Goal: Transaction & Acquisition: Purchase product/service

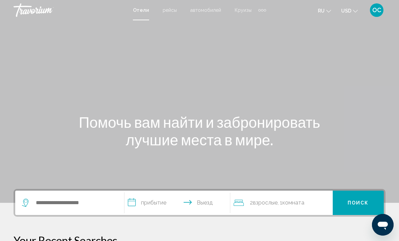
click at [355, 11] on icon "Change currency" at bounding box center [355, 11] width 5 height 5
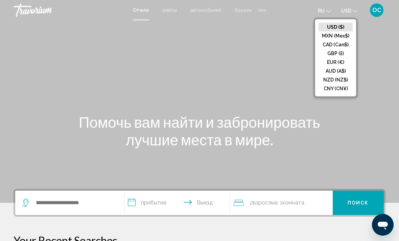
click at [336, 63] on button "EUR (€)" at bounding box center [336, 62] width 34 height 9
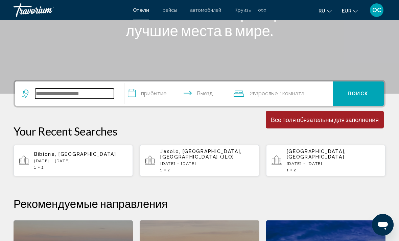
click at [89, 91] on input "Search widget" at bounding box center [74, 94] width 79 height 10
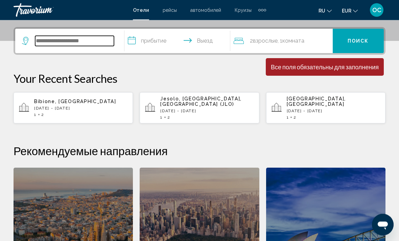
scroll to position [167, 0]
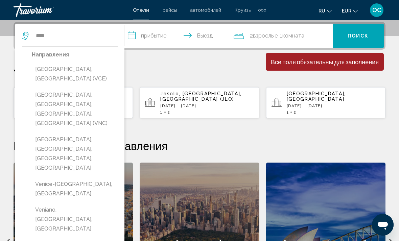
click at [69, 70] on button "[GEOGRAPHIC_DATA], [GEOGRAPHIC_DATA] (VCE)" at bounding box center [75, 74] width 86 height 22
type input "**********"
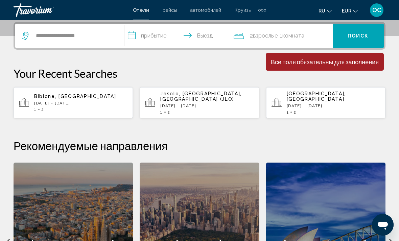
click at [192, 36] on input "**********" at bounding box center [178, 37] width 109 height 26
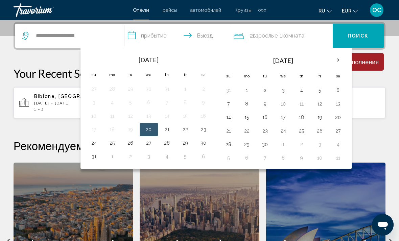
click at [169, 133] on button "21" at bounding box center [167, 129] width 11 height 9
click at [207, 132] on button "23" at bounding box center [203, 129] width 11 height 9
type input "**********"
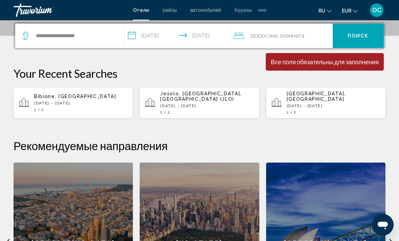
click at [363, 34] on span "Поиск" at bounding box center [358, 35] width 21 height 5
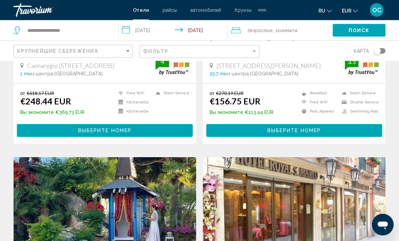
scroll to position [169, 0]
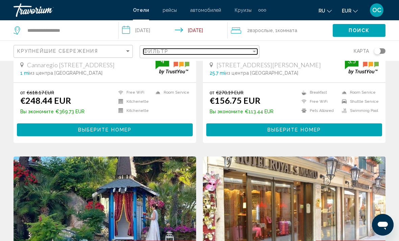
click at [252, 52] on div "Filter" at bounding box center [254, 51] width 6 height 5
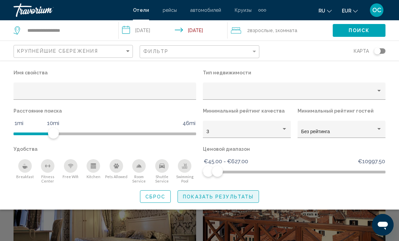
click at [244, 201] on button "Показать результаты" at bounding box center [219, 196] width 82 height 13
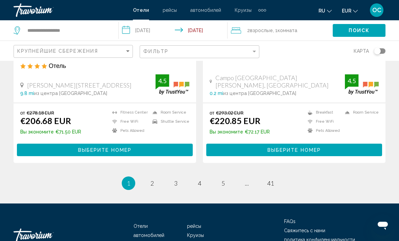
scroll to position [1379, 0]
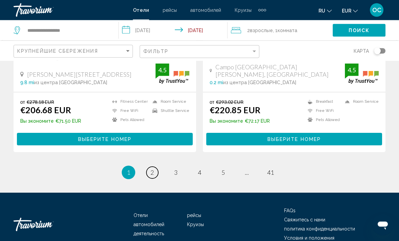
click at [153, 169] on span "2" at bounding box center [152, 172] width 3 height 7
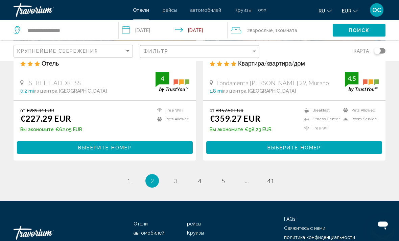
scroll to position [1379, 0]
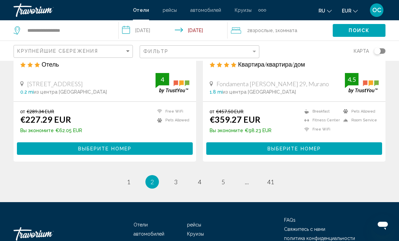
click at [156, 175] on li "You're on page 2" at bounding box center [152, 182] width 14 height 14
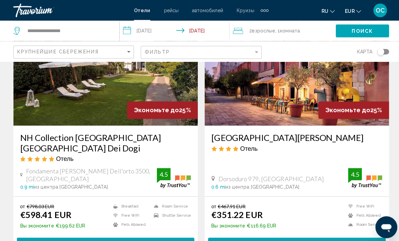
scroll to position [0, 0]
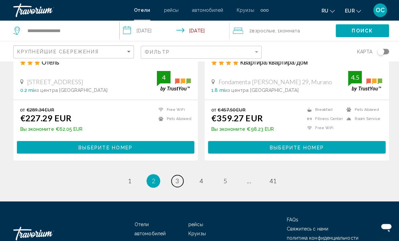
click at [176, 176] on span "3" at bounding box center [175, 179] width 3 height 7
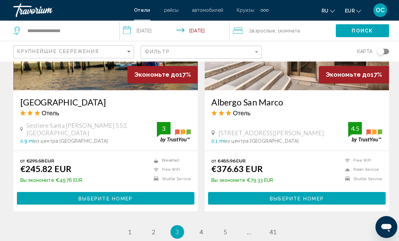
scroll to position [1323, 0]
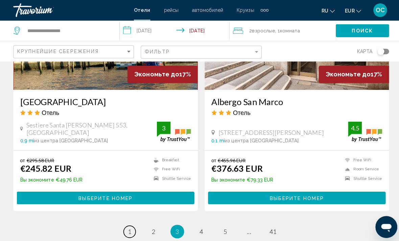
click at [130, 224] on link "page 1" at bounding box center [129, 230] width 12 height 12
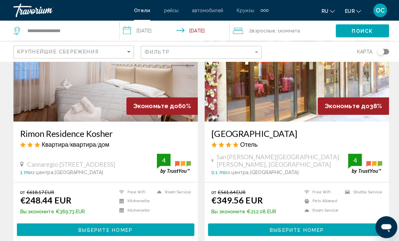
scroll to position [74, 0]
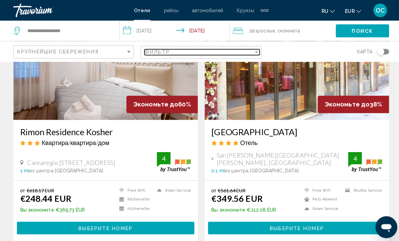
click at [253, 51] on div "Filter" at bounding box center [254, 52] width 3 height 2
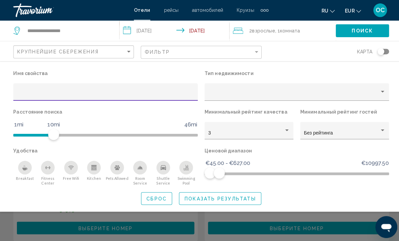
click at [27, 168] on icon "Breakfast" at bounding box center [24, 167] width 5 height 3
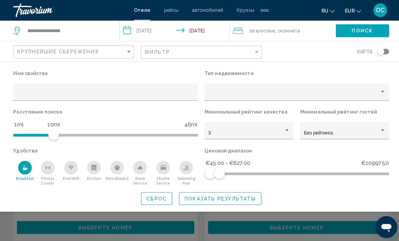
click at [209, 201] on button "Показать результаты" at bounding box center [219, 196] width 82 height 13
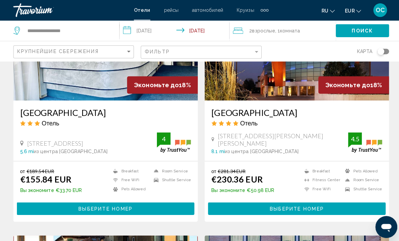
scroll to position [1071, 0]
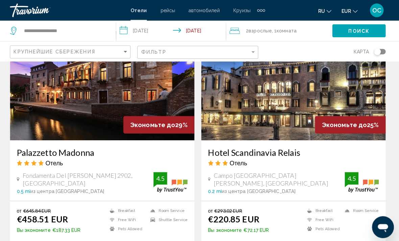
scroll to position [295, 0]
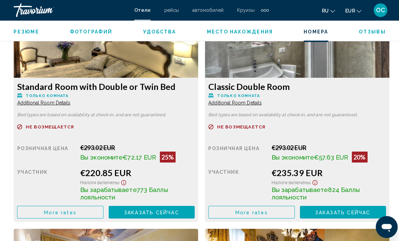
scroll to position [1085, 0]
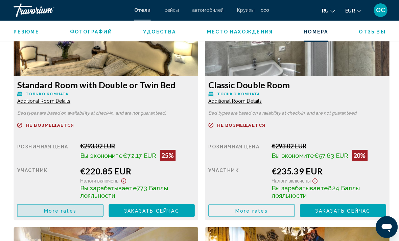
click at [77, 210] on button "More rates" at bounding box center [60, 208] width 86 height 13
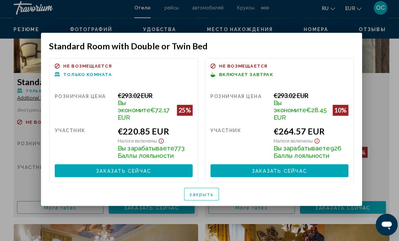
click at [207, 192] on button "закрыть" at bounding box center [199, 194] width 35 height 13
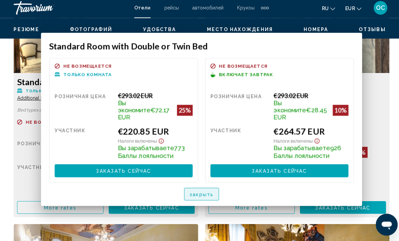
scroll to position [1083, 0]
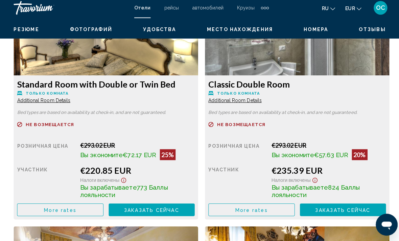
click at [102, 213] on button "More rates" at bounding box center [60, 210] width 86 height 13
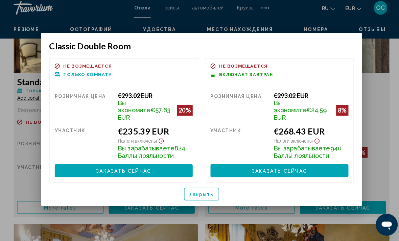
click at [211, 190] on button "закрыть" at bounding box center [199, 194] width 35 height 13
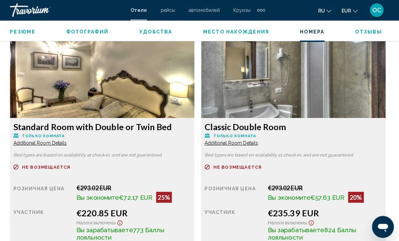
scroll to position [1044, 0]
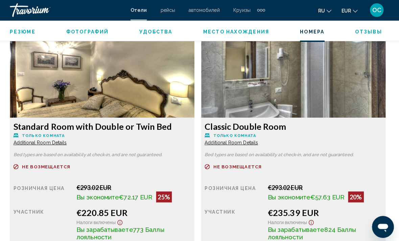
click at [70, 142] on span "Additional Room Details" at bounding box center [43, 141] width 53 height 5
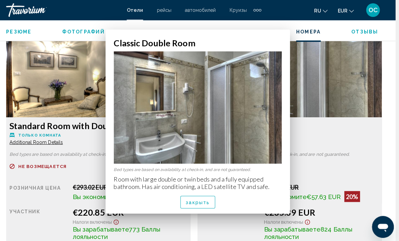
scroll to position [0, 0]
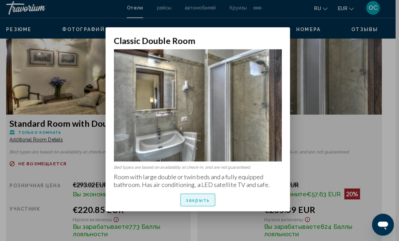
click at [191, 198] on span "закрыть" at bounding box center [200, 200] width 24 height 5
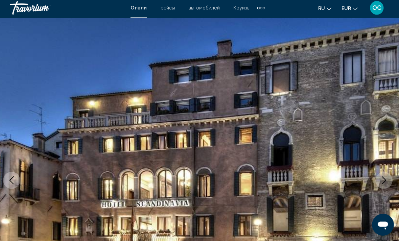
scroll to position [1042, 0]
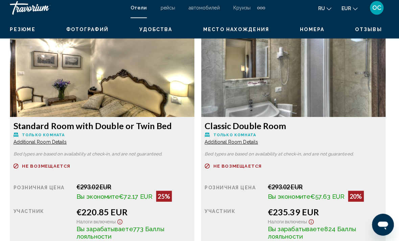
click at [63, 141] on span "Additional Room Details" at bounding box center [43, 142] width 53 height 5
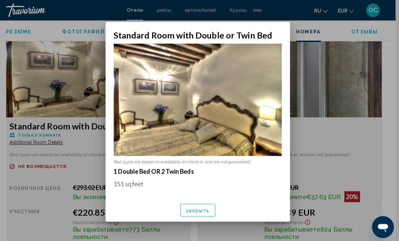
scroll to position [0, 0]
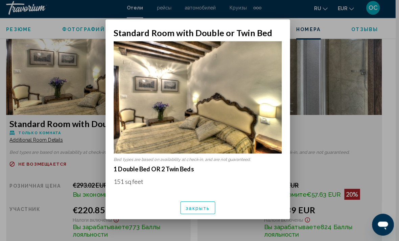
click at [192, 211] on span "закрыть" at bounding box center [200, 208] width 24 height 5
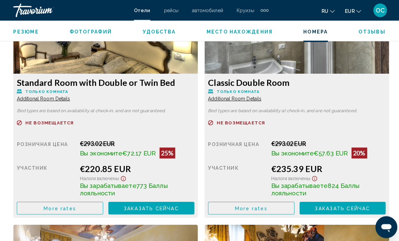
scroll to position [1087, 0]
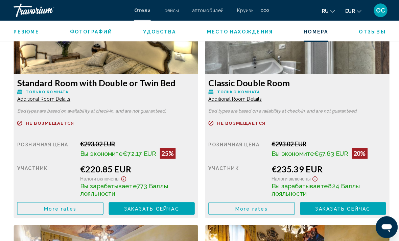
scroll to position [32, 0]
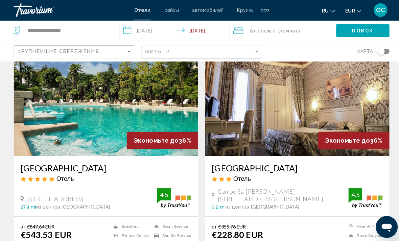
scroll to position [522, 0]
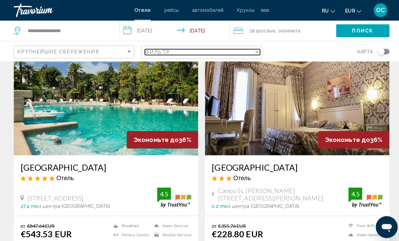
click at [251, 53] on div "Фильтр" at bounding box center [197, 51] width 108 height 5
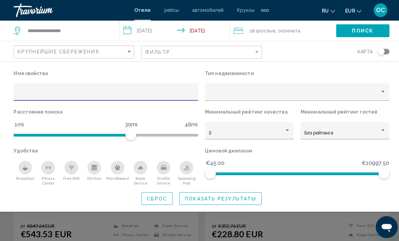
click at [27, 167] on icon "Breakfast" at bounding box center [24, 167] width 5 height 3
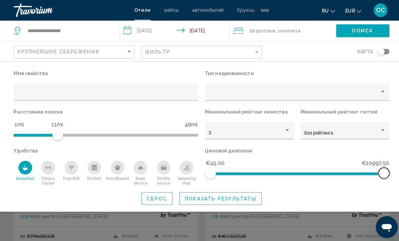
scroll to position [522, 0]
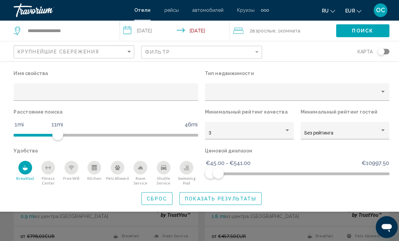
click at [197, 201] on button "Показать результаты" at bounding box center [219, 196] width 82 height 13
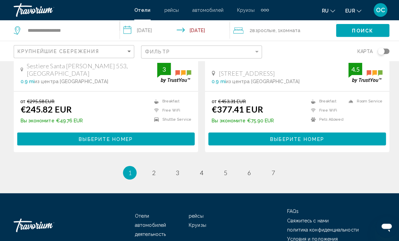
scroll to position [1381, 0]
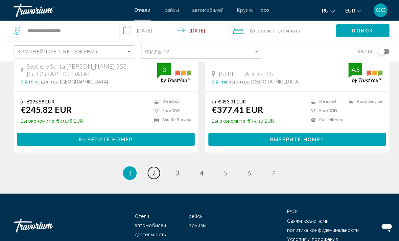
click at [153, 168] on span "2" at bounding box center [152, 171] width 3 height 7
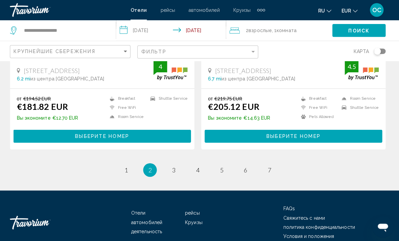
scroll to position [1381, 0]
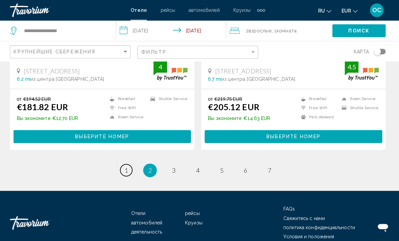
click at [126, 163] on link "page 1" at bounding box center [129, 169] width 12 height 12
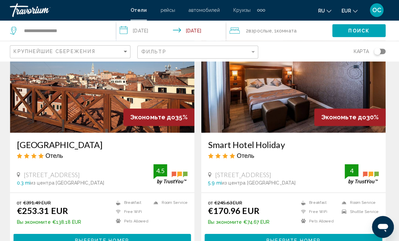
scroll to position [62, 0]
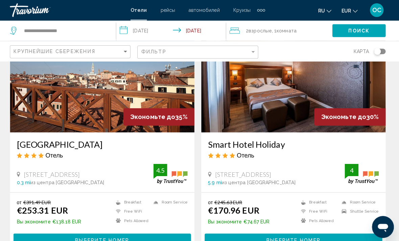
click at [175, 89] on img "Main content" at bounding box center [105, 77] width 183 height 108
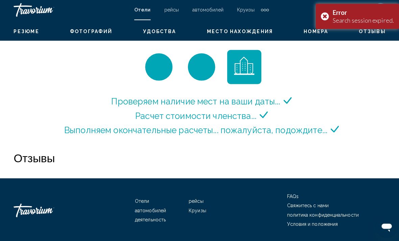
scroll to position [1025, 0]
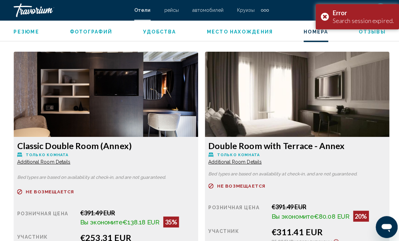
click at [321, 19] on div "Error Search session expired." at bounding box center [354, 16] width 83 height 25
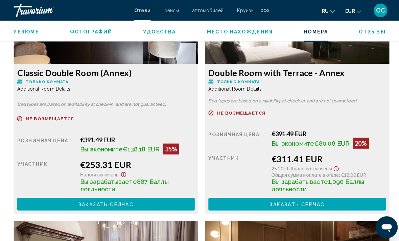
scroll to position [1099, 0]
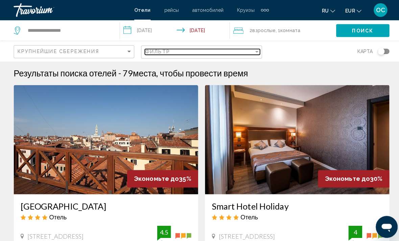
click at [252, 53] on div "Filter" at bounding box center [254, 51] width 6 height 5
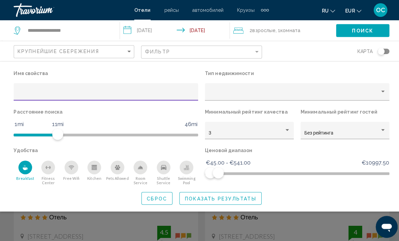
click at [238, 200] on span "Показать результаты" at bounding box center [218, 196] width 71 height 5
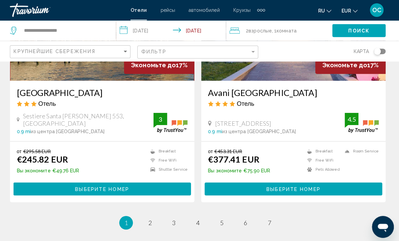
scroll to position [1333, 0]
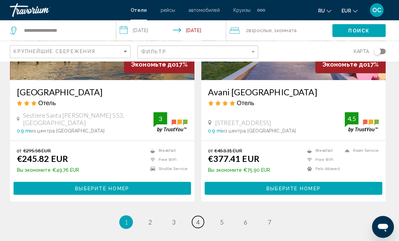
click at [198, 216] on span "4" at bounding box center [199, 219] width 3 height 7
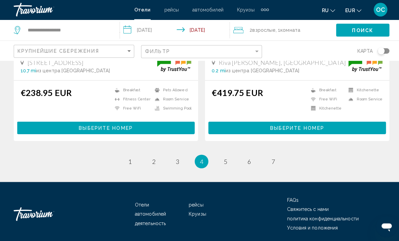
scroll to position [1381, 0]
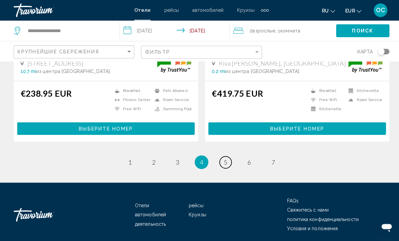
click at [226, 162] on link "page 5" at bounding box center [223, 161] width 12 height 12
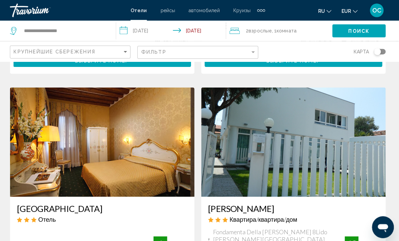
scroll to position [1220, 0]
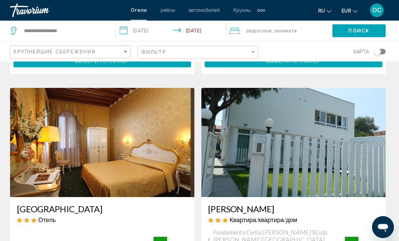
click at [147, 163] on img "Main content" at bounding box center [105, 141] width 183 height 108
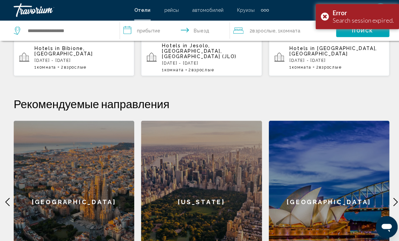
scroll to position [216, 0]
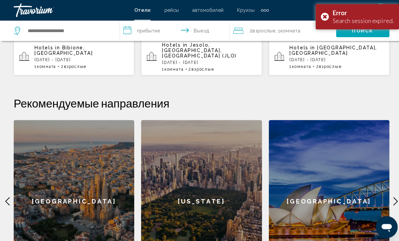
click at [322, 18] on div "Error Search session expired." at bounding box center [354, 16] width 83 height 25
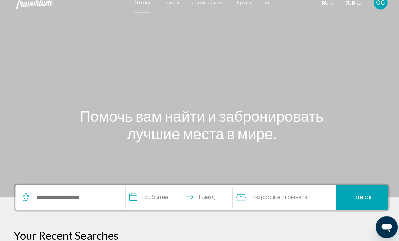
scroll to position [7, 0]
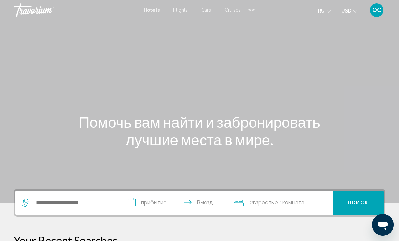
click at [354, 12] on icon "Change currency" at bounding box center [355, 11] width 5 height 5
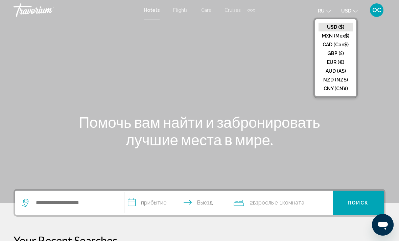
click at [337, 63] on button "EUR (€)" at bounding box center [336, 62] width 34 height 9
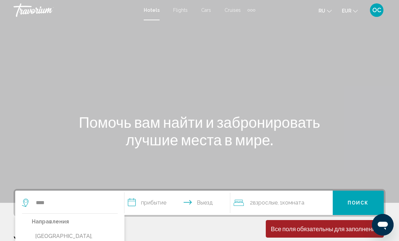
click at [66, 239] on button "[GEOGRAPHIC_DATA], [GEOGRAPHIC_DATA] (VCE)" at bounding box center [75, 241] width 86 height 22
type input "**********"
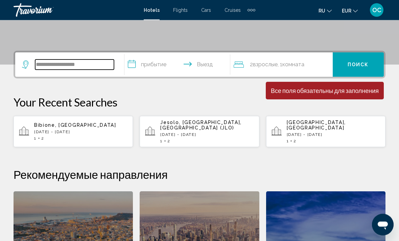
scroll to position [166, 0]
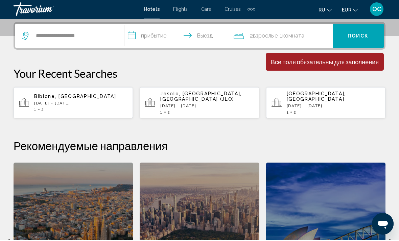
click at [213, 38] on input "**********" at bounding box center [178, 38] width 109 height 26
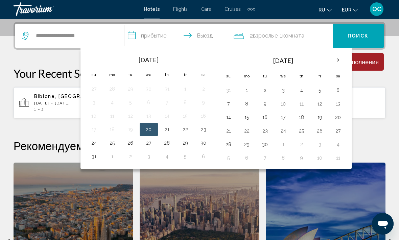
scroll to position [167, 0]
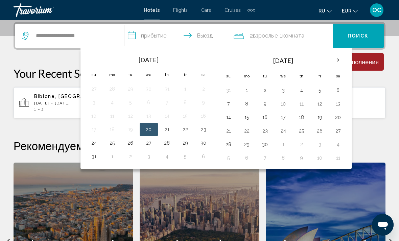
click at [171, 129] on button "21" at bounding box center [167, 129] width 11 height 9
click at [203, 131] on button "23" at bounding box center [203, 129] width 11 height 9
type input "**********"
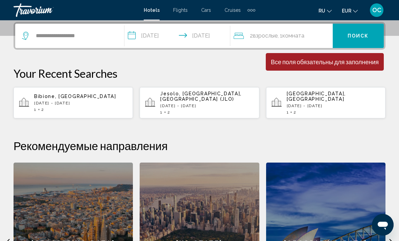
click at [363, 34] on span "Поиск" at bounding box center [358, 35] width 21 height 5
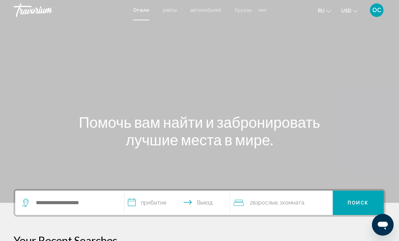
click at [355, 14] on button "USD USD ($) MXN (Mex$) CAD (Can$) GBP (£) EUR (€) AUD (A$) NZD (NZ$) CNY (CN¥)" at bounding box center [349, 11] width 17 height 10
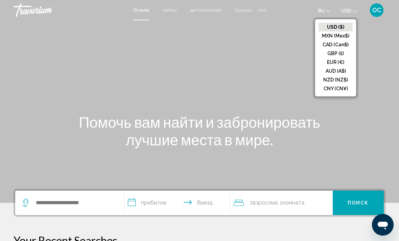
click at [337, 61] on button "EUR (€)" at bounding box center [336, 62] width 34 height 9
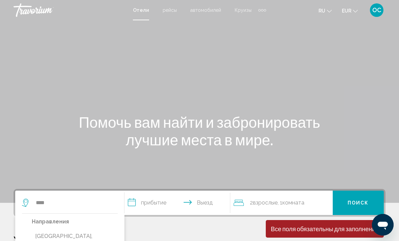
click at [72, 237] on button "[GEOGRAPHIC_DATA], [GEOGRAPHIC_DATA] (VCE)" at bounding box center [75, 241] width 86 height 22
type input "**********"
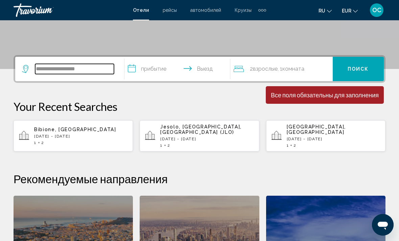
scroll to position [167, 0]
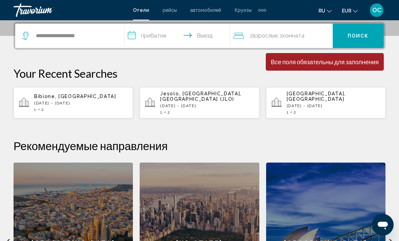
click at [215, 33] on input "**********" at bounding box center [178, 37] width 109 height 26
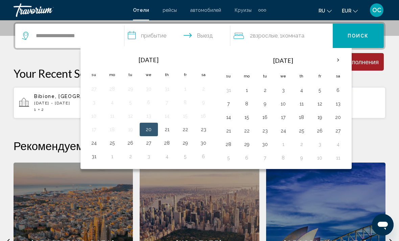
click at [169, 132] on button "21" at bounding box center [167, 129] width 11 height 9
click at [206, 132] on button "23" at bounding box center [203, 129] width 11 height 9
type input "**********"
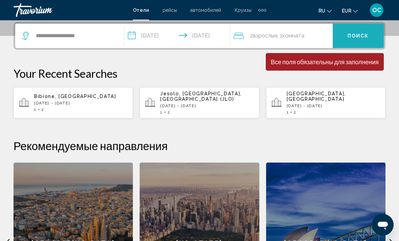
click at [365, 36] on span "Поиск" at bounding box center [358, 35] width 21 height 5
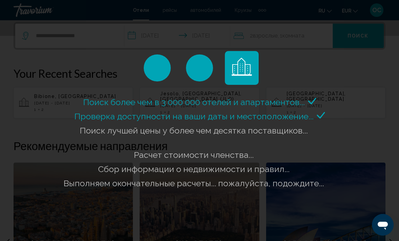
click at [371, 71] on div "Поиск более чем в 3 000 000 отелей и апартаментов..." at bounding box center [199, 120] width 399 height 241
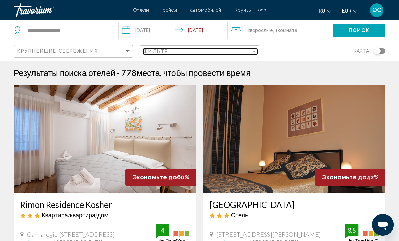
click at [257, 50] on div "Filter" at bounding box center [254, 51] width 6 height 5
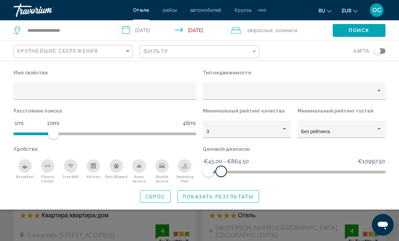
click at [217, 175] on span "Hotel Filters" at bounding box center [221, 171] width 11 height 11
click at [27, 169] on div "Breakfast" at bounding box center [25, 166] width 14 height 14
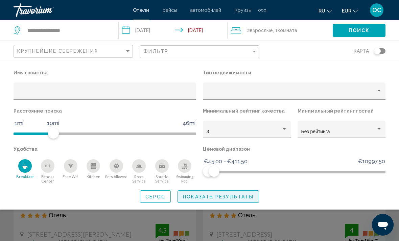
click at [213, 200] on span "Показать результаты" at bounding box center [218, 196] width 71 height 5
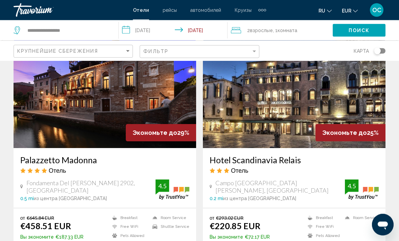
scroll to position [286, 0]
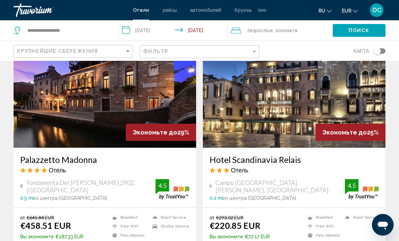
click at [360, 107] on img "Main content" at bounding box center [294, 94] width 183 height 108
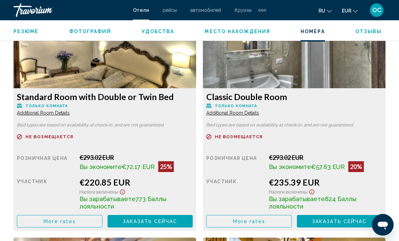
scroll to position [1072, 0]
click at [91, 221] on button "More rates" at bounding box center [60, 221] width 86 height 13
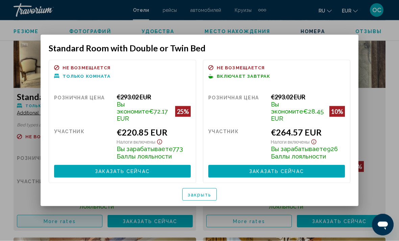
scroll to position [0, 0]
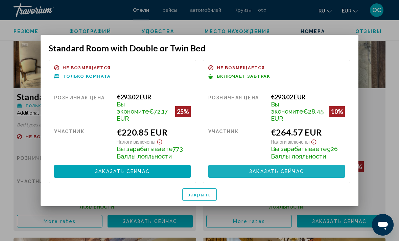
click at [310, 170] on button "Заказать сейчас Больше недоступно" at bounding box center [276, 171] width 137 height 13
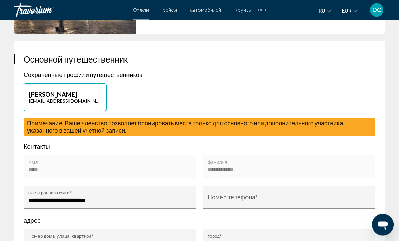
scroll to position [264, 0]
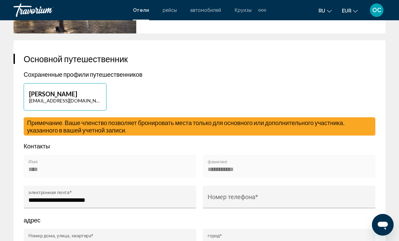
click at [296, 199] on input "Номер телефона *" at bounding box center [289, 200] width 163 height 7
click at [209, 201] on input "**********" at bounding box center [289, 200] width 163 height 7
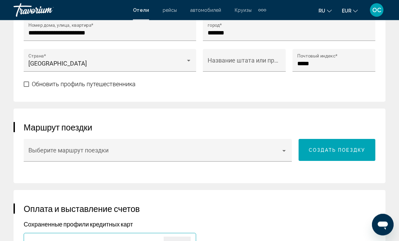
scroll to position [475, 0]
type input "**********"
click at [284, 152] on div "Main content" at bounding box center [283, 151] width 3 height 2
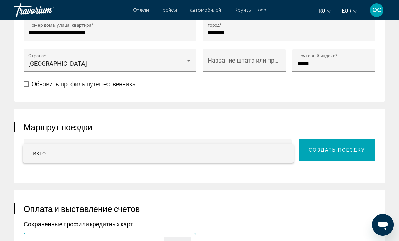
click at [279, 170] on div at bounding box center [199, 120] width 399 height 241
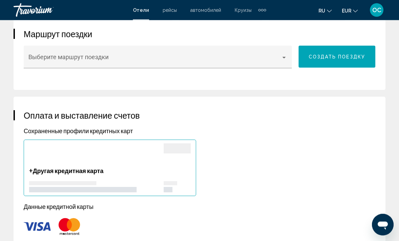
scroll to position [568, 0]
click at [109, 132] on p "Сохраненные профили кредитных карт" at bounding box center [200, 130] width 352 height 7
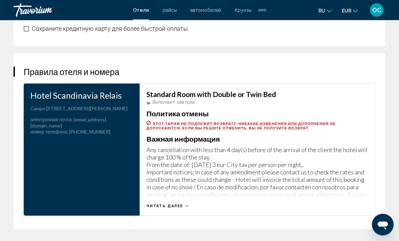
scroll to position [1020, 0]
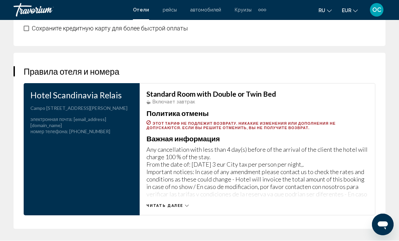
click at [185, 208] on icon "Main content" at bounding box center [187, 206] width 4 height 4
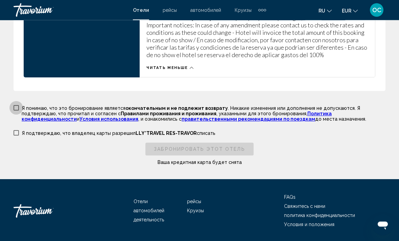
scroll to position [1167, 0]
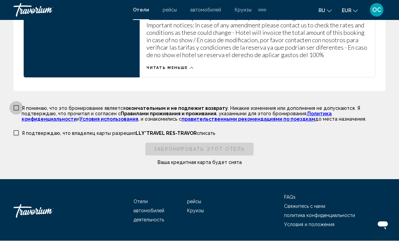
click at [19, 110] on label "Я понимаю, что это бронирование является окончательным и не подлежит возврату .…" at bounding box center [200, 113] width 372 height 17
click at [18, 136] on span "Main content" at bounding box center [16, 133] width 5 height 5
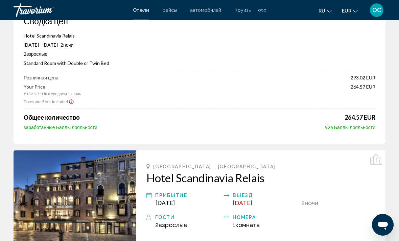
scroll to position [0, 0]
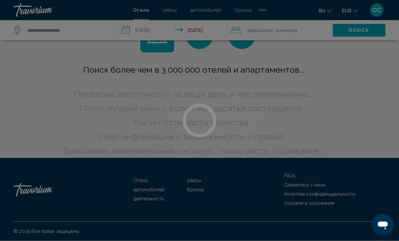
scroll to position [9, 0]
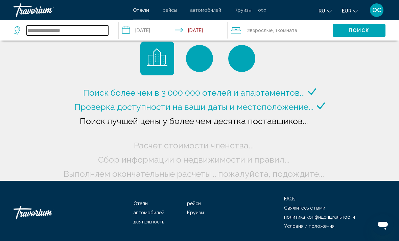
click at [83, 30] on input "**********" at bounding box center [68, 30] width 82 height 10
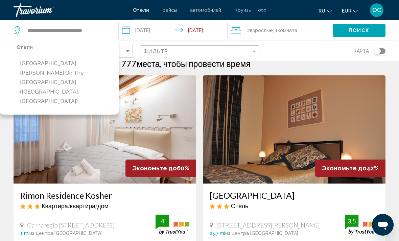
click at [73, 64] on button "[GEOGRAPHIC_DATA][PERSON_NAME] On The [GEOGRAPHIC_DATA] ([GEOGRAPHIC_DATA], [GE…" at bounding box center [64, 82] width 95 height 51
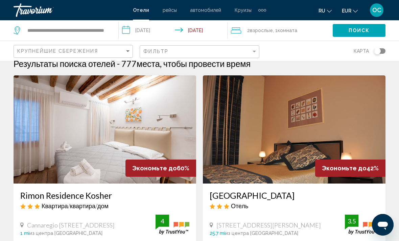
click at [367, 29] on span "Поиск" at bounding box center [359, 30] width 21 height 5
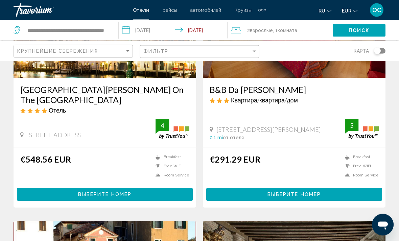
scroll to position [113, 0]
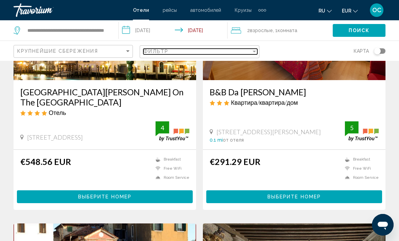
click at [255, 51] on div "Filter" at bounding box center [254, 52] width 3 height 2
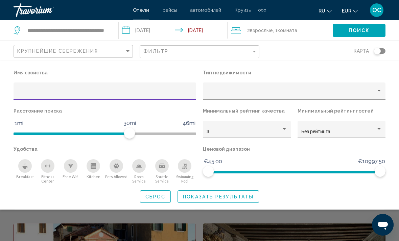
click at [26, 169] on div "Breakfast" at bounding box center [25, 166] width 14 height 14
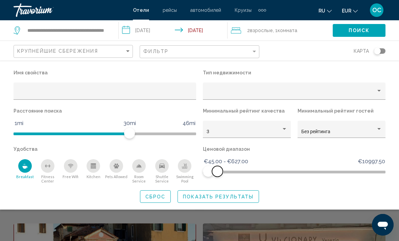
click at [221, 175] on span "Hotel Filters" at bounding box center [217, 171] width 11 height 11
click at [225, 195] on span "Показать результаты" at bounding box center [218, 196] width 71 height 5
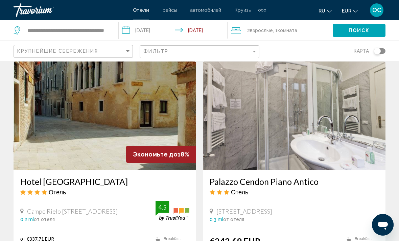
scroll to position [1000, 0]
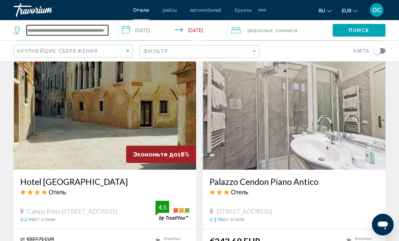
click at [105, 28] on input "**********" at bounding box center [68, 30] width 82 height 10
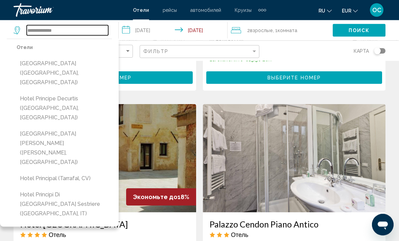
scroll to position [956, 0]
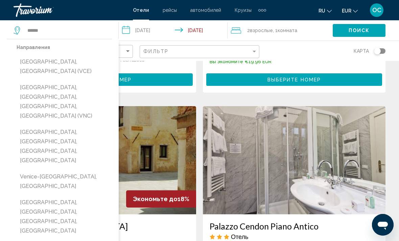
click at [61, 64] on button "[GEOGRAPHIC_DATA], [GEOGRAPHIC_DATA] (VCE)" at bounding box center [64, 66] width 95 height 22
type input "**********"
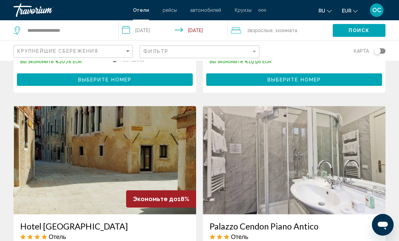
click at [369, 29] on span "Поиск" at bounding box center [359, 30] width 21 height 5
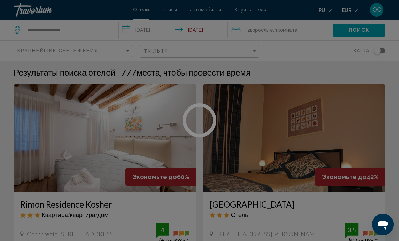
scroll to position [0, 0]
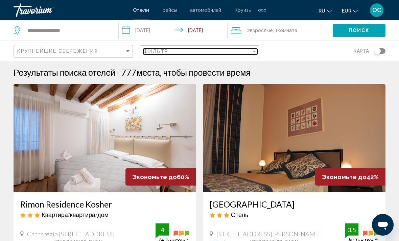
click at [254, 51] on div "Filter" at bounding box center [254, 52] width 3 height 2
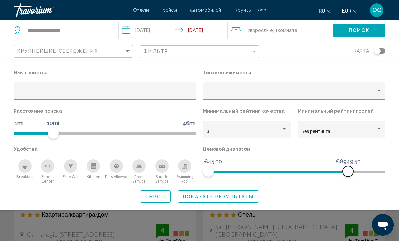
scroll to position [1, 0]
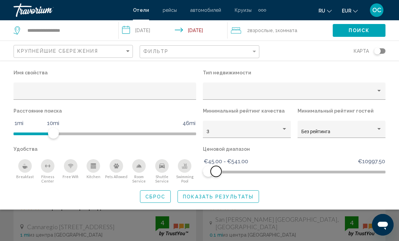
scroll to position [8, 0]
click at [27, 165] on icon "Breakfast" at bounding box center [24, 165] width 5 height 5
click at [249, 197] on span "Показать результаты" at bounding box center [218, 196] width 71 height 5
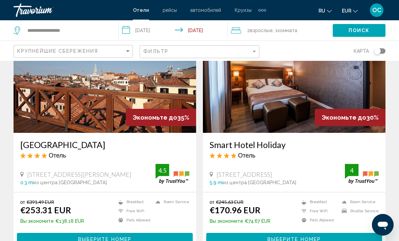
scroll to position [61, 0]
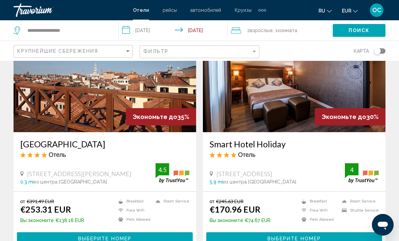
click at [283, 108] on img "Main content" at bounding box center [294, 78] width 183 height 108
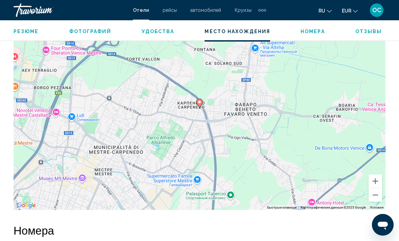
scroll to position [794, 0]
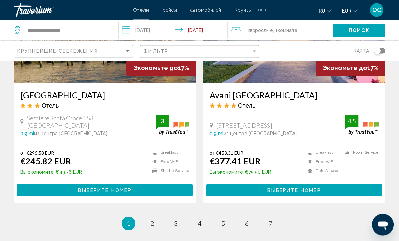
scroll to position [1329, 0]
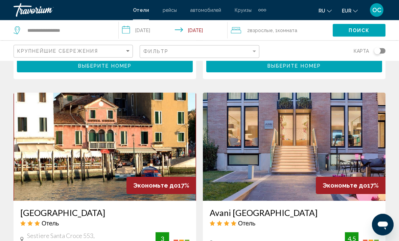
click at [159, 140] on img "Main content" at bounding box center [105, 147] width 183 height 108
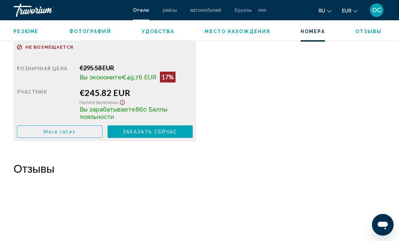
scroll to position [1167, 0]
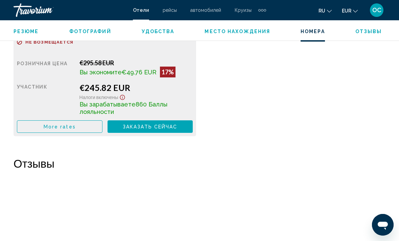
click at [82, 126] on button "More rates" at bounding box center [60, 126] width 86 height 13
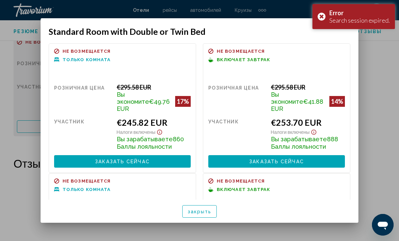
click at [379, 134] on div at bounding box center [199, 120] width 399 height 241
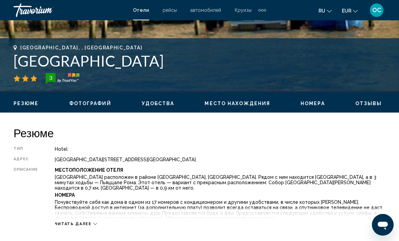
scroll to position [249, 0]
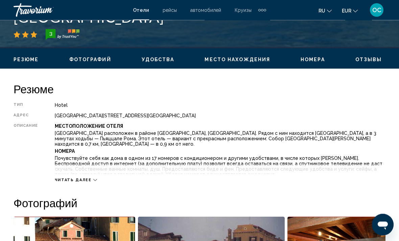
click at [93, 180] on icon "Main content" at bounding box center [95, 181] width 4 height 4
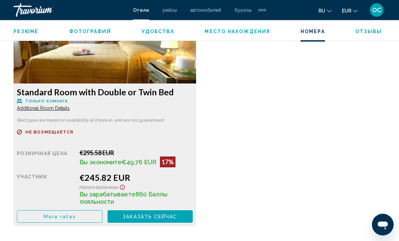
scroll to position [1146, 0]
click at [73, 217] on span "More rates" at bounding box center [60, 216] width 32 height 5
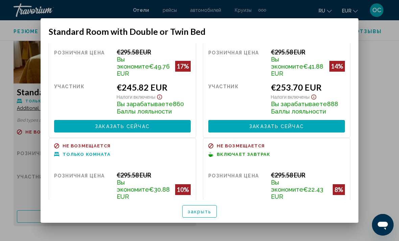
scroll to position [36, 0]
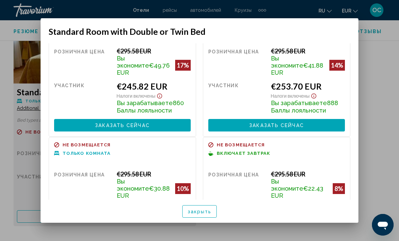
click at [376, 121] on div at bounding box center [199, 120] width 399 height 241
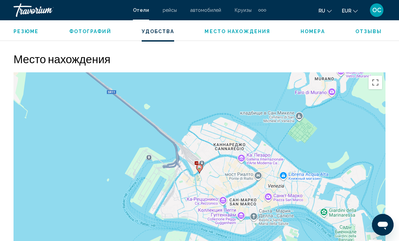
scroll to position [788, 0]
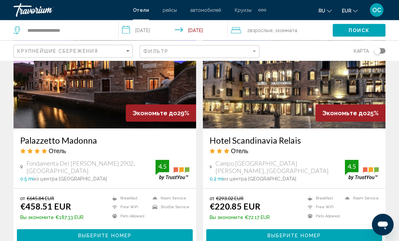
click at [334, 92] on img "Main content" at bounding box center [294, 75] width 183 height 108
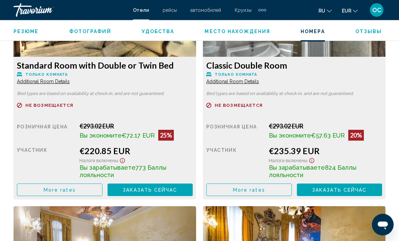
scroll to position [1104, 0]
click at [76, 190] on span "More rates" at bounding box center [60, 189] width 32 height 5
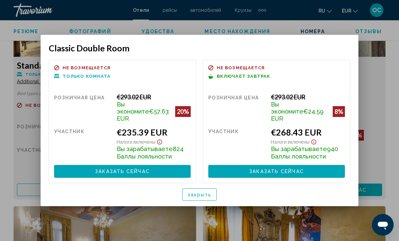
click at [207, 193] on span "закрыть" at bounding box center [200, 194] width 24 height 5
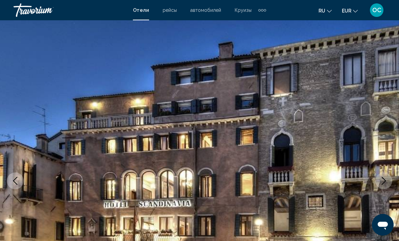
scroll to position [1104, 0]
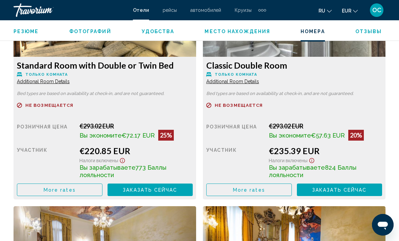
click at [83, 192] on button "More rates" at bounding box center [60, 190] width 86 height 13
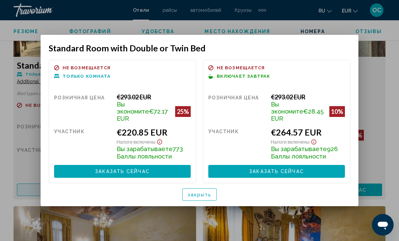
scroll to position [0, 0]
click at [209, 192] on span "закрыть" at bounding box center [200, 194] width 24 height 5
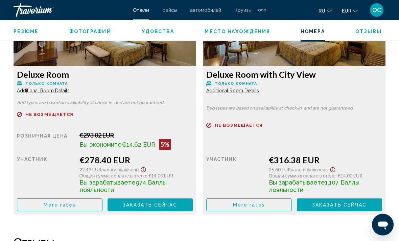
scroll to position [1329, 0]
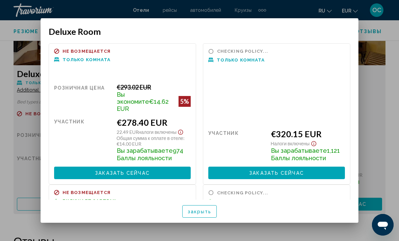
click at [194, 215] on button "закрыть" at bounding box center [199, 211] width 35 height 13
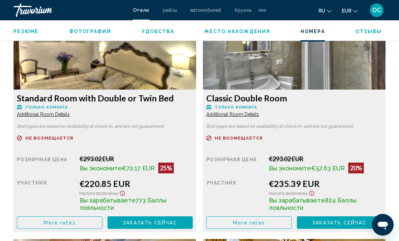
scroll to position [1071, 0]
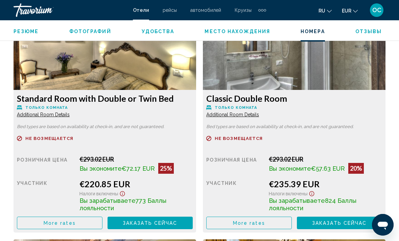
click at [102, 220] on button "More rates" at bounding box center [60, 223] width 86 height 13
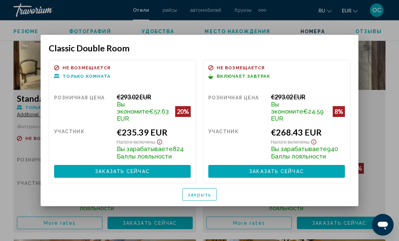
click at [285, 169] on span "Заказать сейчас" at bounding box center [276, 171] width 55 height 5
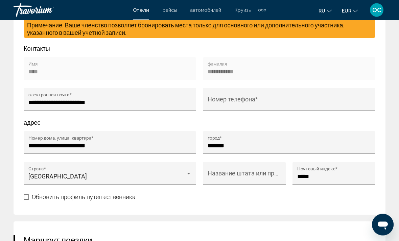
scroll to position [362, 0]
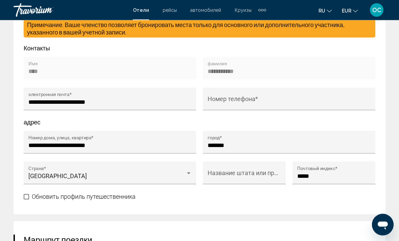
click at [251, 100] on input "Номер телефона *" at bounding box center [289, 102] width 163 height 7
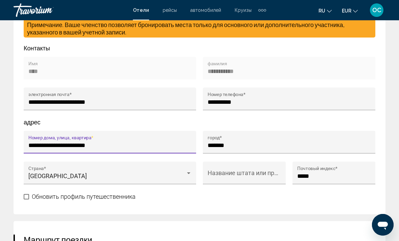
click at [209, 102] on input "**********" at bounding box center [289, 102] width 163 height 7
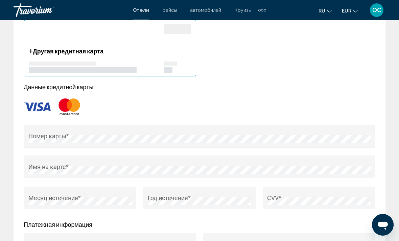
scroll to position [687, 0]
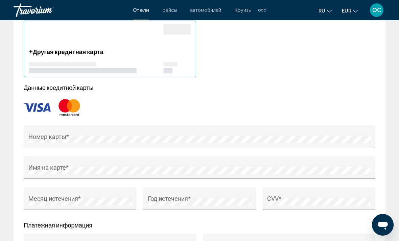
type input "**********"
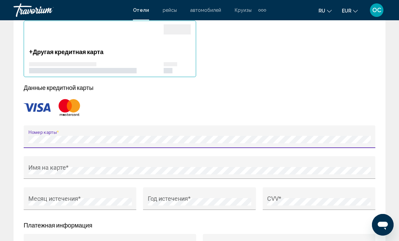
click at [165, 164] on div "Имя на карте *" at bounding box center [199, 170] width 343 height 18
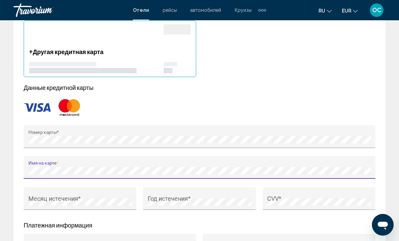
click at [110, 195] on div "Месяц истечения *" at bounding box center [79, 201] width 103 height 18
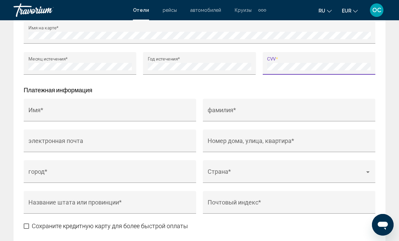
scroll to position [822, 0]
click at [132, 114] on input "Имя *" at bounding box center [109, 114] width 163 height 7
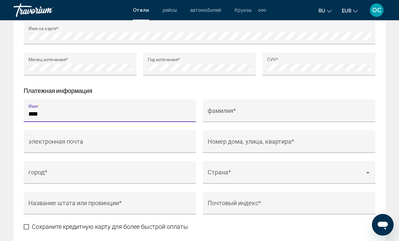
type input "****"
click at [249, 111] on input "фамилия *" at bounding box center [289, 114] width 163 height 7
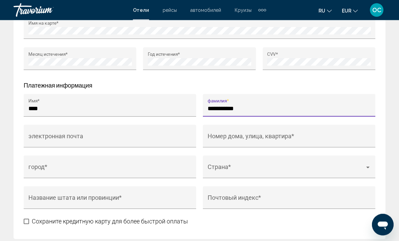
scroll to position [827, 0]
type input "**********"
click at [163, 132] on div "электронная почта" at bounding box center [109, 139] width 163 height 18
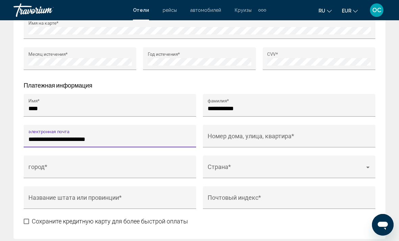
type input "**********"
click at [107, 170] on input "город *" at bounding box center [109, 170] width 163 height 7
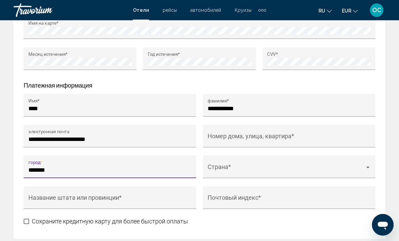
type input "*******"
click at [156, 200] on input "Название штата или провинции *" at bounding box center [109, 201] width 163 height 7
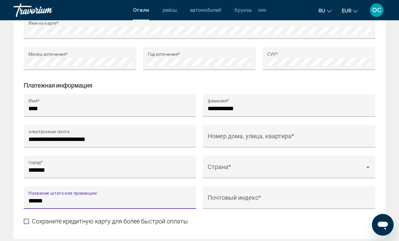
type input "******"
click at [272, 138] on input "Номер дома, улица, квартира *" at bounding box center [289, 139] width 163 height 7
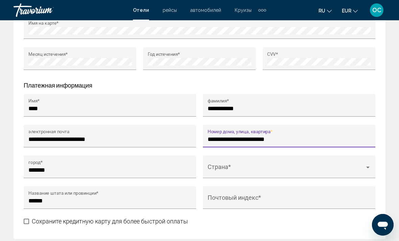
type input "**********"
click at [319, 167] on span "Main content" at bounding box center [286, 170] width 157 height 7
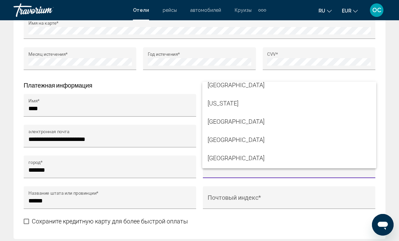
scroll to position [1503, 0]
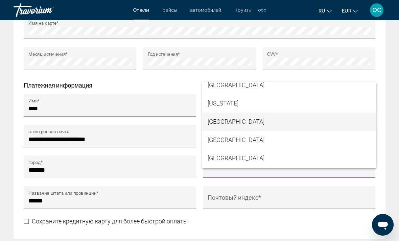
click at [222, 131] on span "[GEOGRAPHIC_DATA]" at bounding box center [289, 122] width 163 height 18
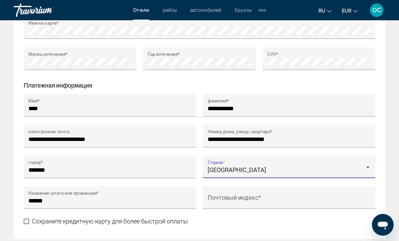
click at [329, 202] on input "Почтовый индекс *" at bounding box center [289, 201] width 163 height 7
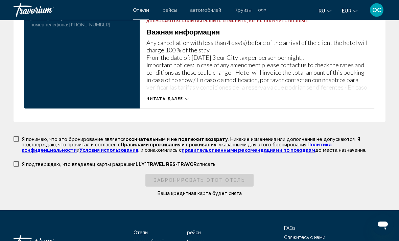
scroll to position [1127, 0]
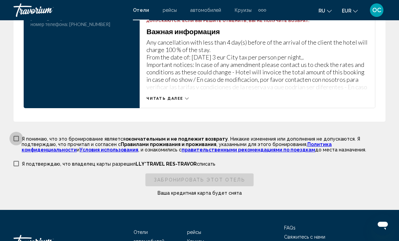
type input "*****"
click at [18, 139] on span "Main content" at bounding box center [16, 138] width 5 height 5
click at [18, 166] on span "Main content" at bounding box center [16, 163] width 5 height 5
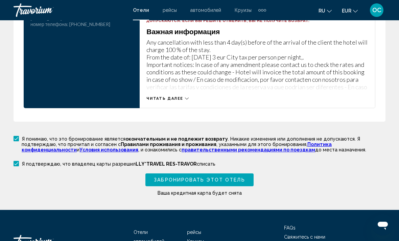
click at [222, 183] on span "Забронировать этот отель" at bounding box center [199, 180] width 91 height 5
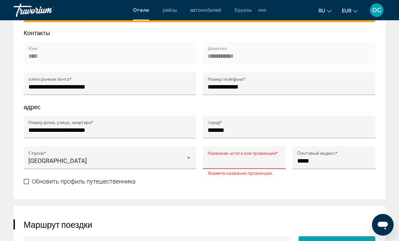
scroll to position [375, 0]
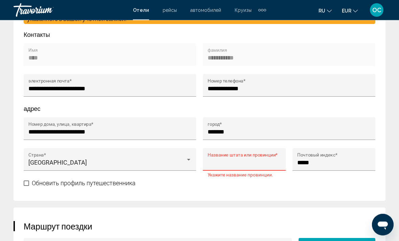
click at [252, 163] on input "Название штата или провинции *" at bounding box center [245, 163] width 74 height 7
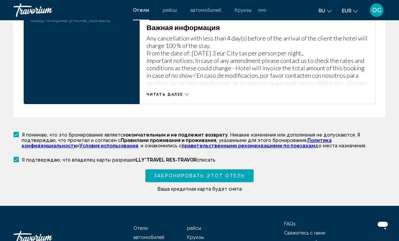
scroll to position [1129, 0]
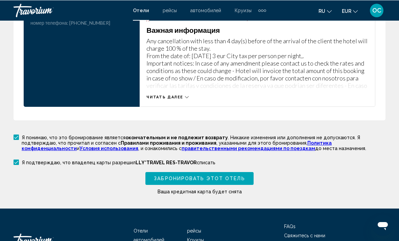
type input "******"
click at [240, 180] on span "Забронировать этот отель" at bounding box center [199, 178] width 91 height 5
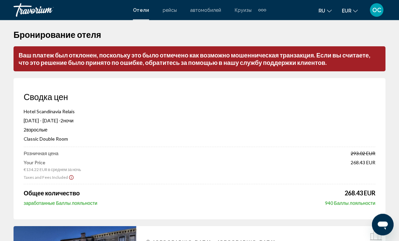
scroll to position [0, 0]
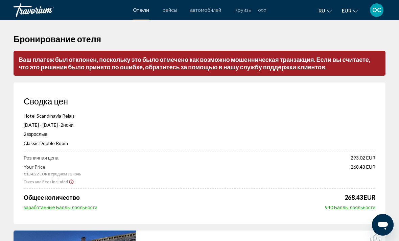
click at [264, 10] on div "Extra navigation items" at bounding box center [265, 10] width 2 height 2
click at [380, 10] on span "OC" at bounding box center [376, 10] width 9 height 7
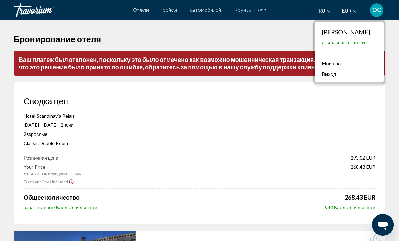
click at [382, 10] on div "OC" at bounding box center [377, 10] width 14 height 14
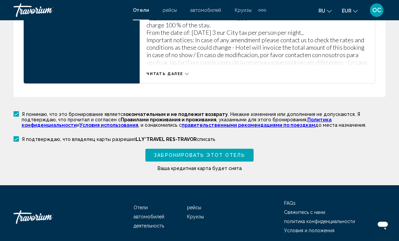
scroll to position [1190, 0]
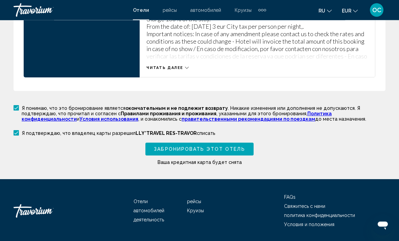
click at [315, 206] on span "Свяжитесь с нами" at bounding box center [304, 206] width 41 height 5
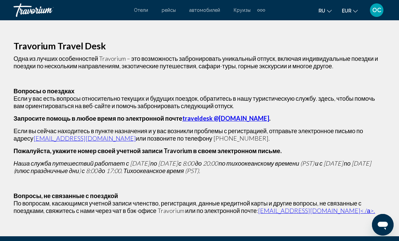
click at [173, 11] on span "рейсы" at bounding box center [169, 9] width 14 height 5
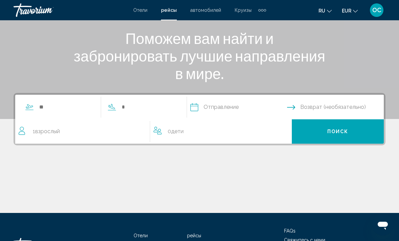
scroll to position [116, 0]
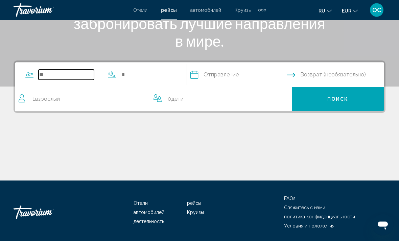
click at [68, 76] on input "Search widget" at bounding box center [66, 75] width 55 height 10
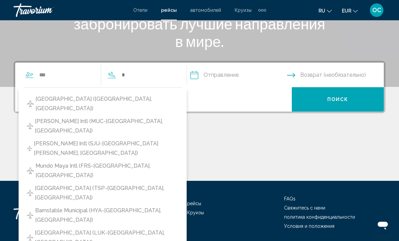
click at [146, 117] on span "[PERSON_NAME] Intl (MUC-[GEOGRAPHIC_DATA], [GEOGRAPHIC_DATA])" at bounding box center [106, 126] width 143 height 19
type input "**********"
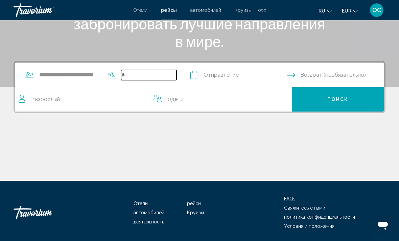
click at [158, 73] on input "Search widget" at bounding box center [148, 75] width 55 height 10
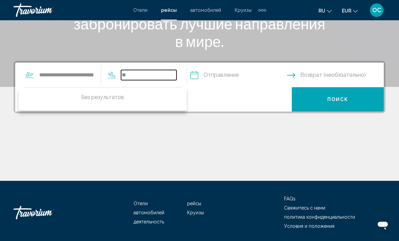
type input "*"
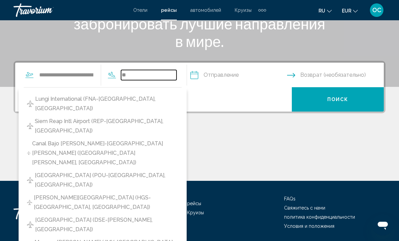
type input "*"
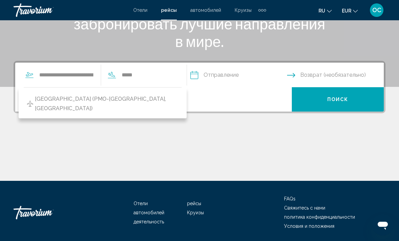
click at [128, 102] on span "[GEOGRAPHIC_DATA] (PMO-[GEOGRAPHIC_DATA], [GEOGRAPHIC_DATA])" at bounding box center [106, 103] width 143 height 19
type input "**********"
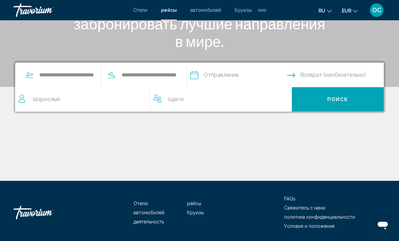
click at [251, 75] on input "Depart date" at bounding box center [238, 76] width 99 height 26
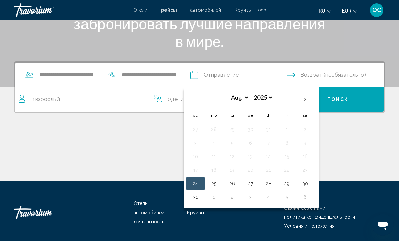
click at [201, 186] on button "24" at bounding box center [195, 183] width 11 height 9
type input "**********"
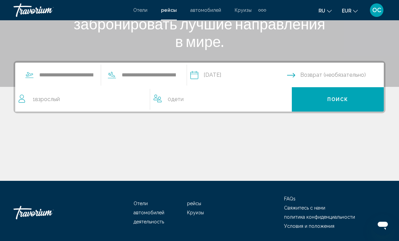
click at [304, 75] on input "Return date" at bounding box center [336, 76] width 99 height 26
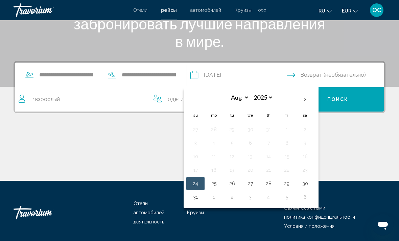
click at [201, 199] on button "31" at bounding box center [195, 196] width 11 height 9
type input "**********"
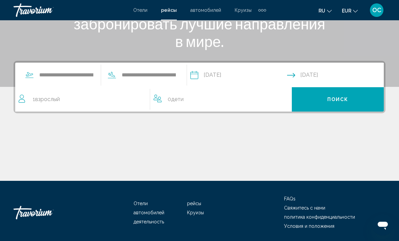
click at [338, 97] on span "Поиск" at bounding box center [337, 99] width 21 height 5
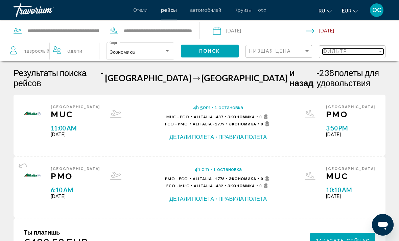
click at [378, 52] on div "Filter" at bounding box center [380, 51] width 6 height 5
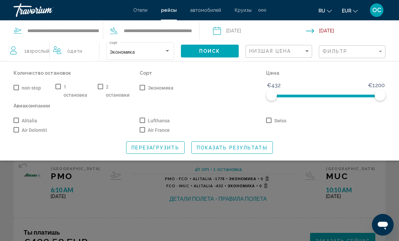
click at [17, 88] on span "Search widget" at bounding box center [16, 87] width 5 height 5
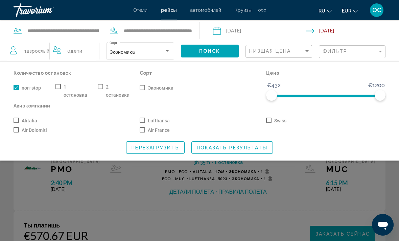
click at [239, 150] on span "Показать результаты" at bounding box center [232, 147] width 71 height 5
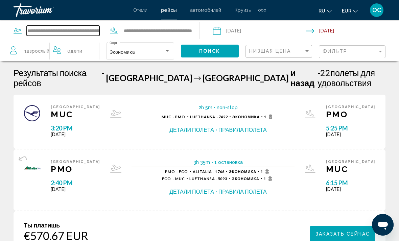
click at [90, 32] on input "**********" at bounding box center [63, 31] width 73 height 10
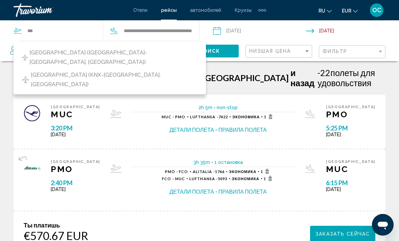
click at [126, 52] on span "[GEOGRAPHIC_DATA] ([GEOGRAPHIC_DATA]-[GEOGRAPHIC_DATA], [GEOGRAPHIC_DATA])" at bounding box center [113, 57] width 168 height 19
type input "**********"
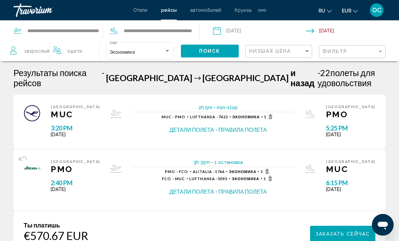
click at [226, 50] on button "Поиск" at bounding box center [210, 51] width 58 height 13
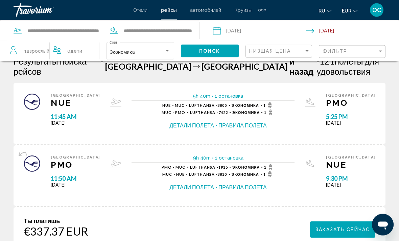
scroll to position [11, 0]
click at [237, 122] on button "Правила полета" at bounding box center [242, 125] width 48 height 7
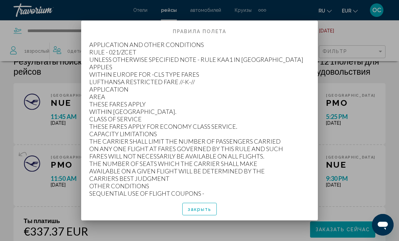
scroll to position [0, 0]
click at [212, 215] on button "закрыть" at bounding box center [199, 209] width 35 height 13
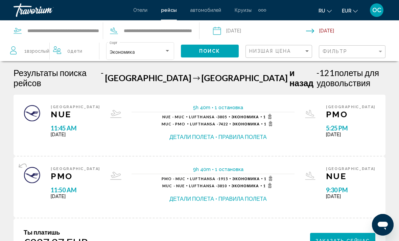
scroll to position [11, 0]
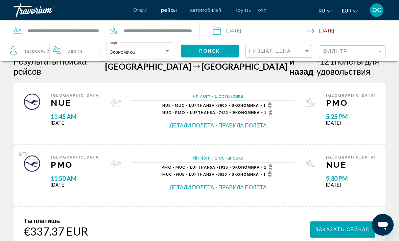
click at [202, 122] on button "Детали полета" at bounding box center [191, 125] width 45 height 7
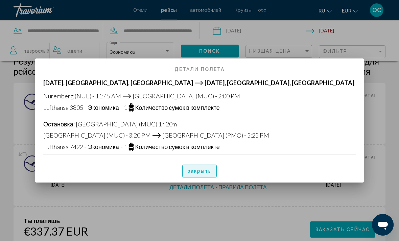
click at [200, 170] on span "закрыть" at bounding box center [200, 171] width 24 height 5
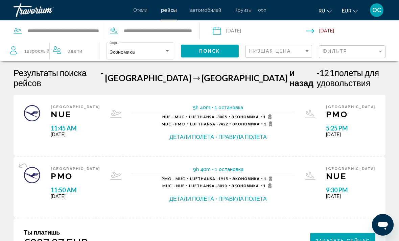
click at [211, 9] on span "автомобилей" at bounding box center [205, 9] width 31 height 5
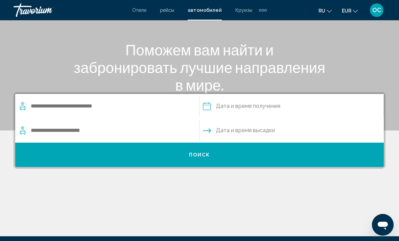
scroll to position [73, 0]
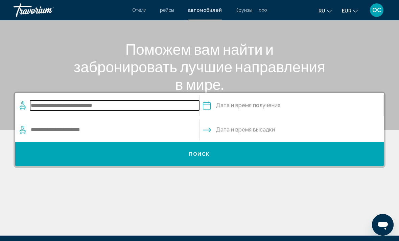
click at [108, 106] on input "Search widget" at bounding box center [114, 105] width 169 height 10
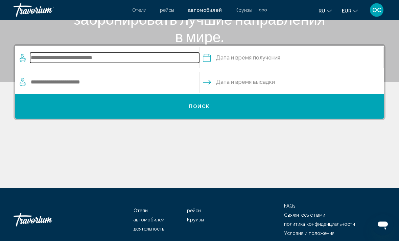
scroll to position [128, 0]
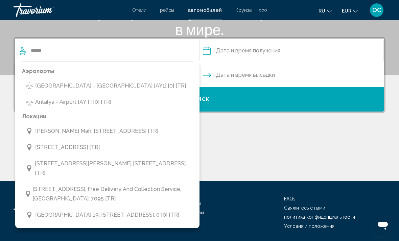
click at [110, 103] on button "Antalya - Airport [AYT] [0] [TR]" at bounding box center [107, 102] width 171 height 13
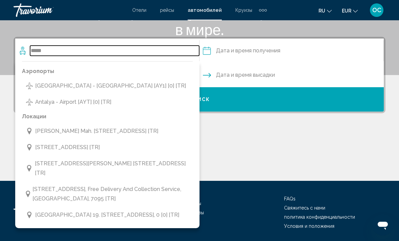
type input "**********"
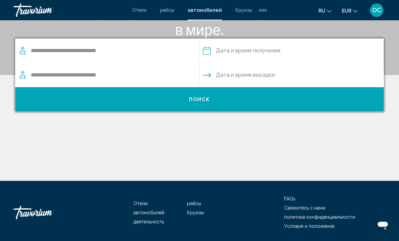
click at [233, 48] on input "Pickup date" at bounding box center [291, 52] width 187 height 26
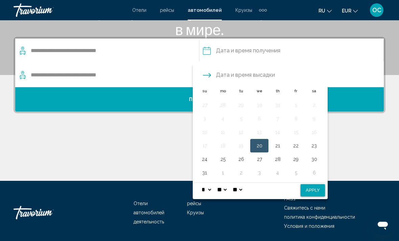
click at [207, 162] on button "24" at bounding box center [204, 159] width 11 height 9
click at [309, 189] on button "Apply" at bounding box center [313, 190] width 24 height 12
type input "**********"
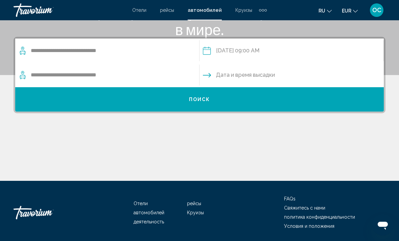
click at [207, 102] on span "Поиск" at bounding box center [199, 99] width 21 height 5
click at [247, 75] on input "Drop-off date" at bounding box center [291, 76] width 187 height 26
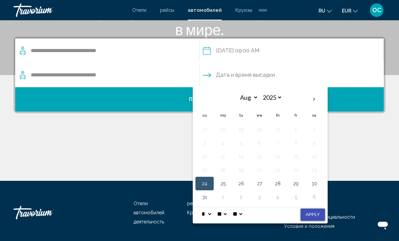
click at [316, 212] on button "Apply" at bounding box center [313, 215] width 24 height 12
type input "**********"
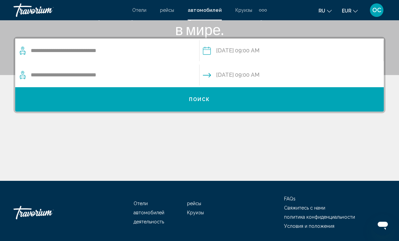
click at [203, 96] on span "Поиск" at bounding box center [199, 98] width 21 height 5
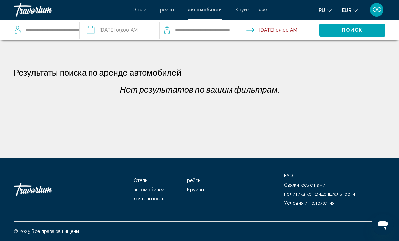
click at [285, 37] on input "Drop-off date: Aug 24, 2025 09:00 AM" at bounding box center [279, 31] width 83 height 22
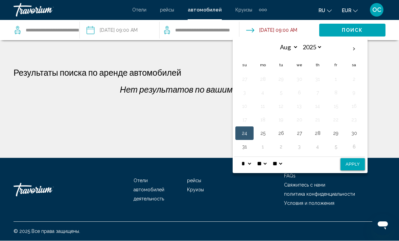
click at [266, 133] on button "25" at bounding box center [262, 133] width 11 height 9
click at [356, 161] on button "Apply" at bounding box center [353, 165] width 24 height 12
type input "**********"
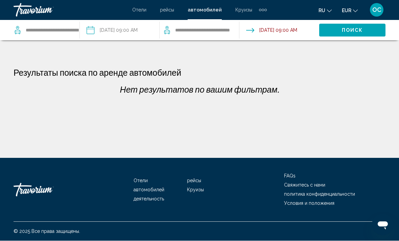
click at [363, 32] on span "Поиск" at bounding box center [352, 30] width 21 height 5
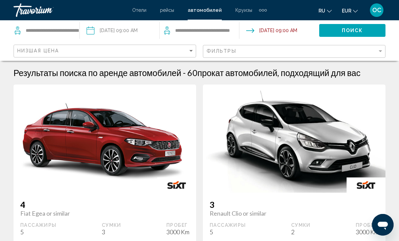
click at [248, 13] on span "Круизы" at bounding box center [243, 9] width 17 height 5
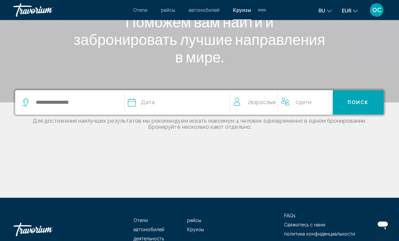
scroll to position [101, 0]
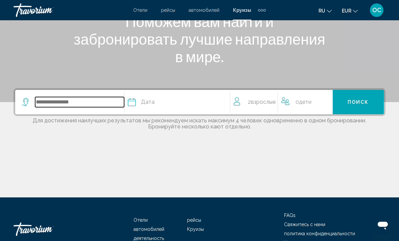
click at [83, 103] on input "Search widget" at bounding box center [79, 102] width 89 height 10
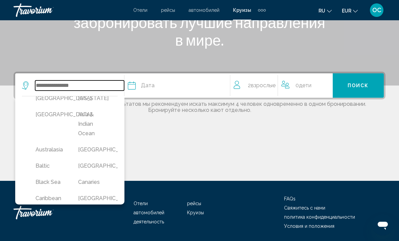
scroll to position [8, 0]
click at [100, 184] on button "Canaries" at bounding box center [93, 181] width 36 height 13
type input "********"
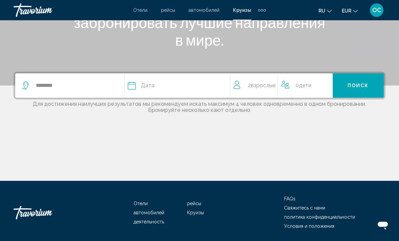
click at [171, 85] on div "Дата" at bounding box center [179, 85] width 102 height 9
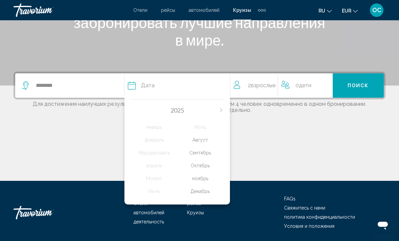
click at [209, 150] on div "Сентябрь" at bounding box center [200, 153] width 46 height 12
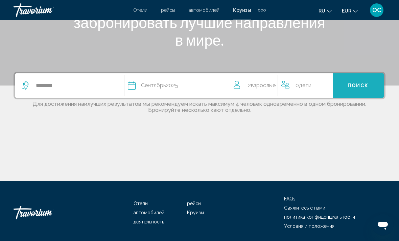
click at [365, 89] on span "Поиск" at bounding box center [358, 85] width 21 height 5
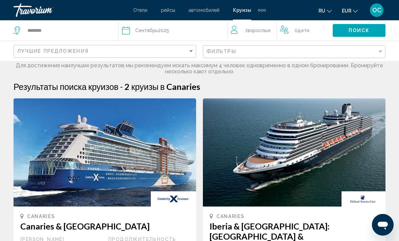
click at [144, 8] on span "Отели" at bounding box center [140, 9] width 14 height 5
